Goal: Transaction & Acquisition: Obtain resource

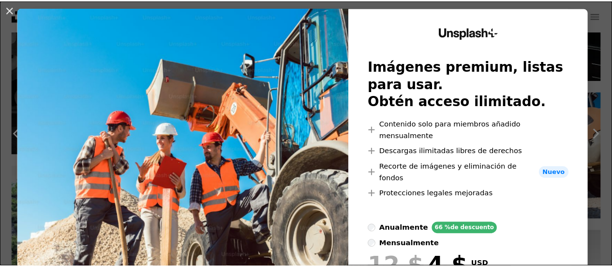
scroll to position [1, 0]
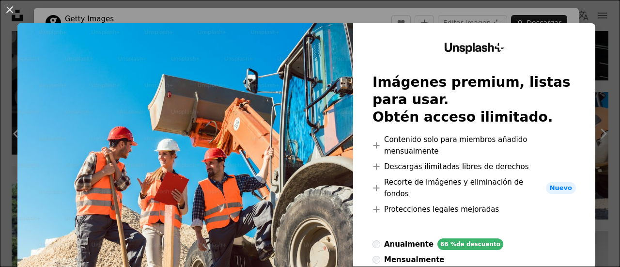
click at [593, 105] on div "An X shape Unsplash+ Imágenes premium, listas para usar. Obtén acceso ilimitado…" at bounding box center [310, 133] width 620 height 267
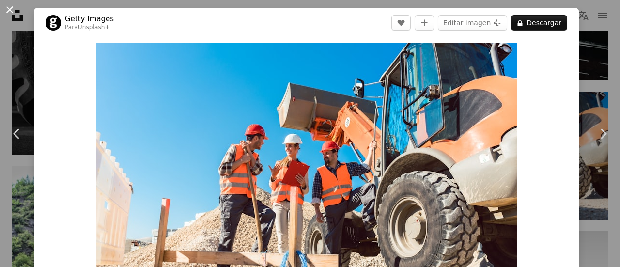
click at [11, 12] on button "An X shape" at bounding box center [10, 10] width 12 height 12
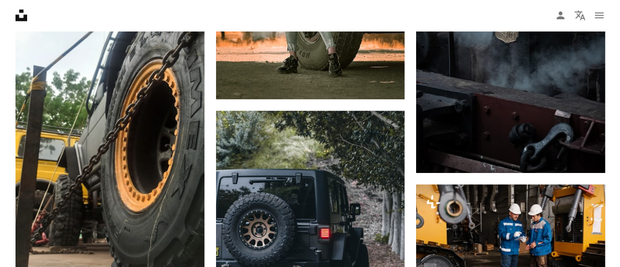
scroll to position [1355, 0]
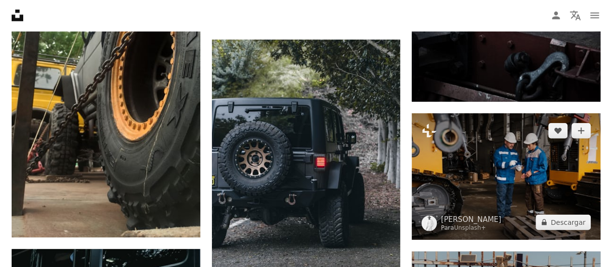
click at [585, 187] on img at bounding box center [506, 176] width 189 height 126
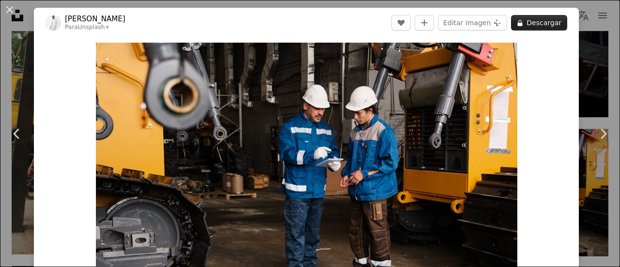
click at [539, 24] on button "A lock Descargar" at bounding box center [539, 22] width 56 height 15
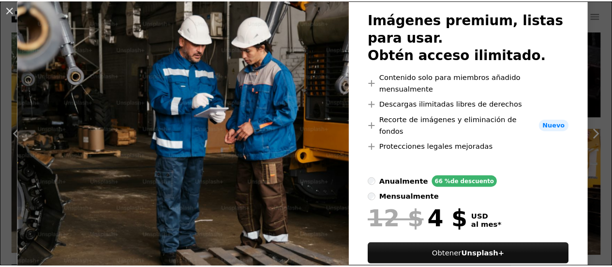
scroll to position [48, 0]
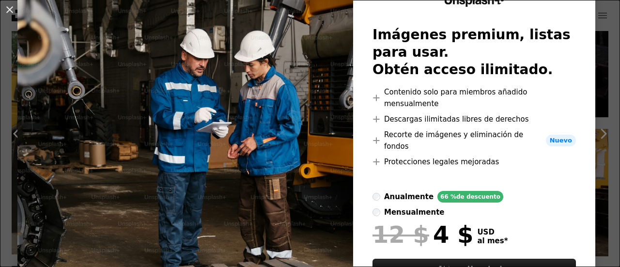
click at [602, 111] on div "An X shape Unsplash+ Imágenes premium, listas para usar. Obtén acceso ilimitado…" at bounding box center [310, 133] width 620 height 267
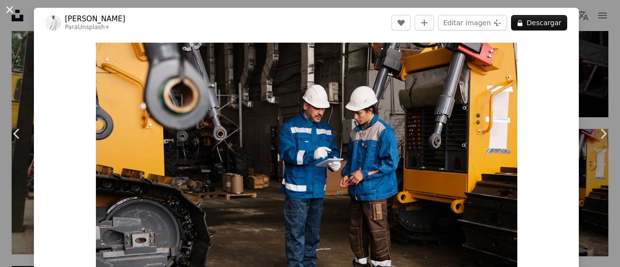
click at [15, 13] on button "An X shape" at bounding box center [10, 10] width 12 height 12
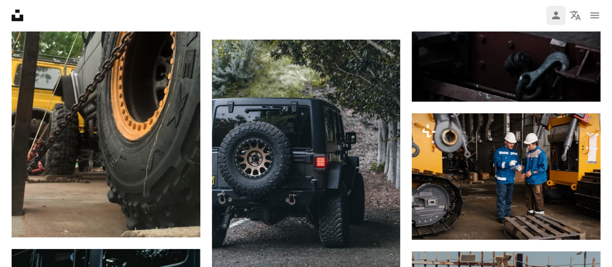
click at [557, 19] on icon "Iniciar sesión / Registrarse" at bounding box center [556, 16] width 8 height 8
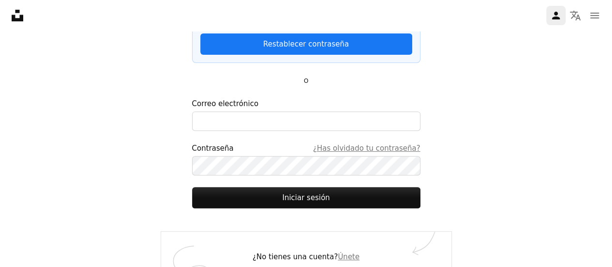
scroll to position [162, 0]
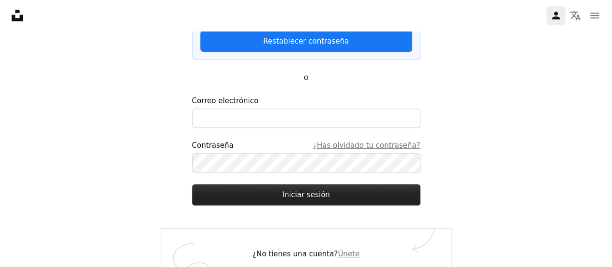
click at [322, 184] on button "Iniciar sesión" at bounding box center [306, 194] width 228 height 21
